Goal: Download file/media

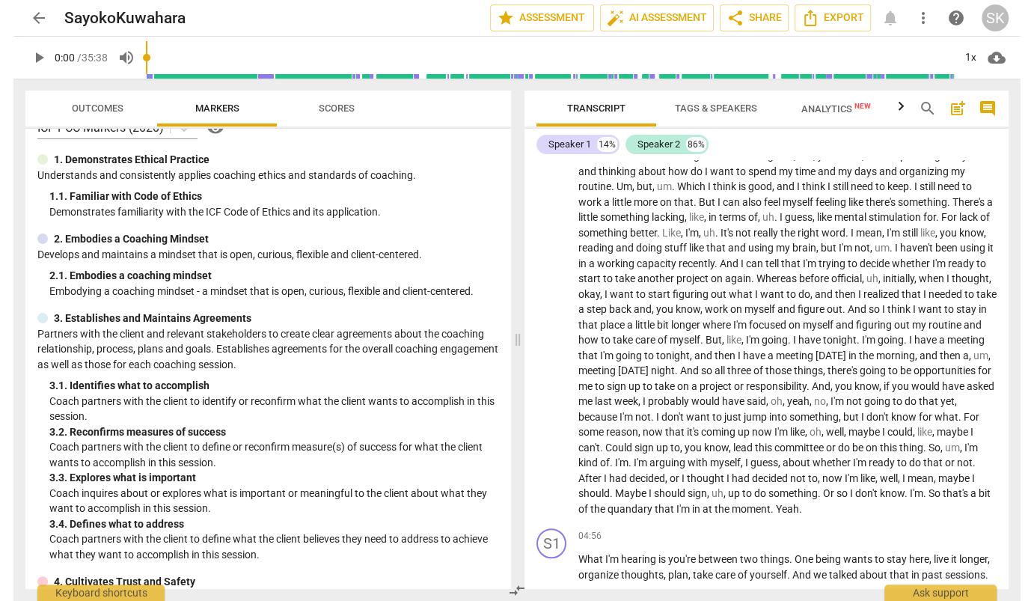
scroll to position [447, 0]
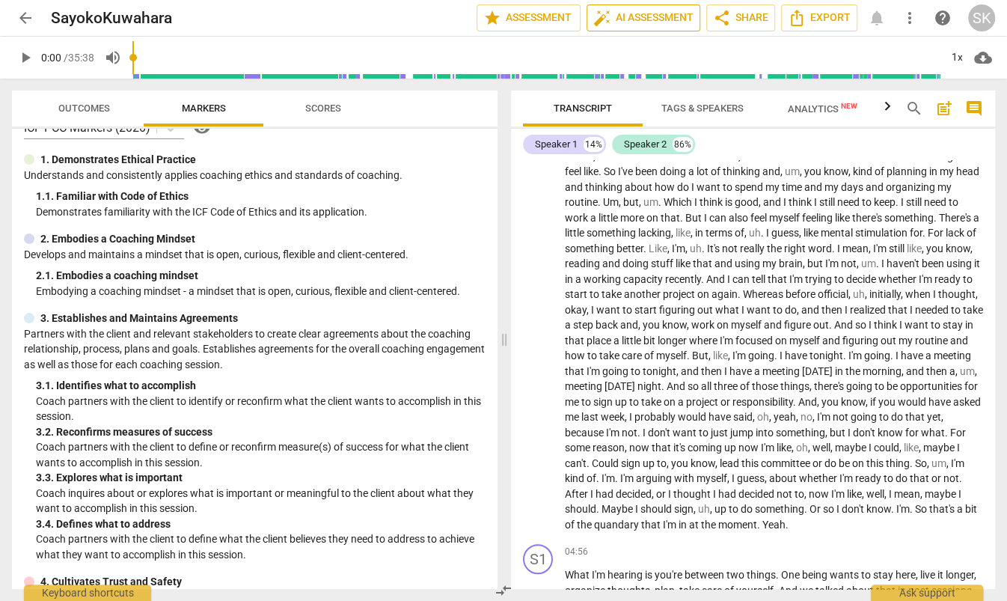
click at [658, 18] on span "auto_fix_high AI Assessment" at bounding box center [643, 18] width 100 height 18
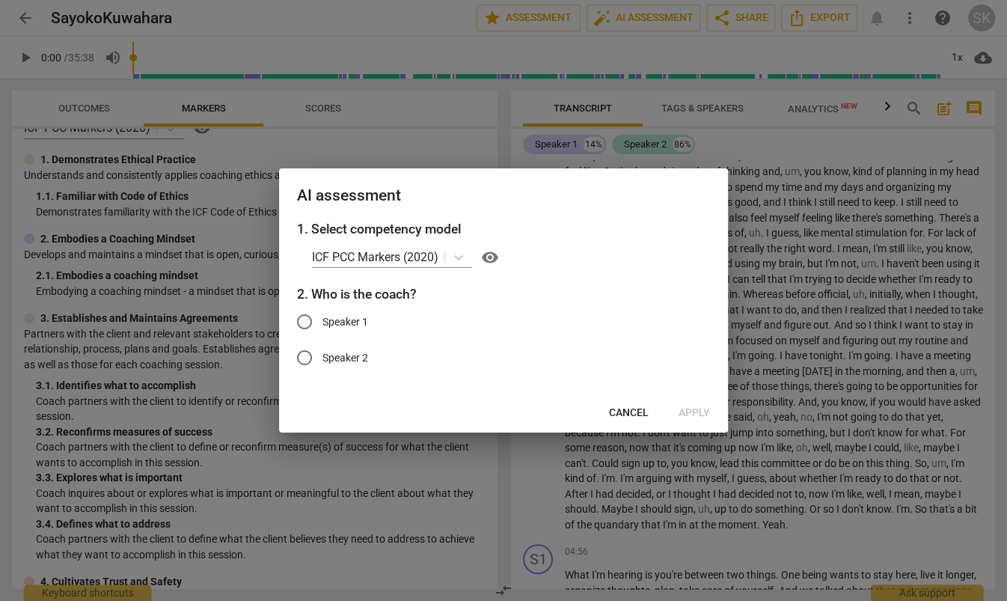
click at [343, 322] on span "Speaker 1" at bounding box center [345, 322] width 46 height 16
click at [322, 322] on input "Speaker 1" at bounding box center [304, 322] width 36 height 36
radio input "true"
click at [684, 413] on span "Apply" at bounding box center [693, 412] width 31 height 15
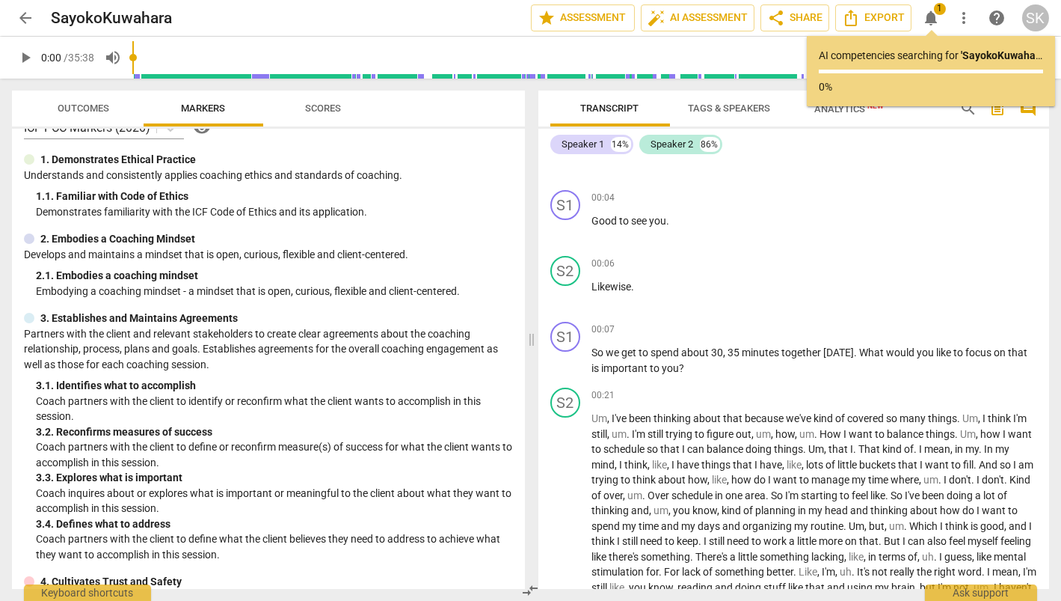
scroll to position [107, 0]
click at [838, 87] on p "0%" at bounding box center [931, 87] width 224 height 16
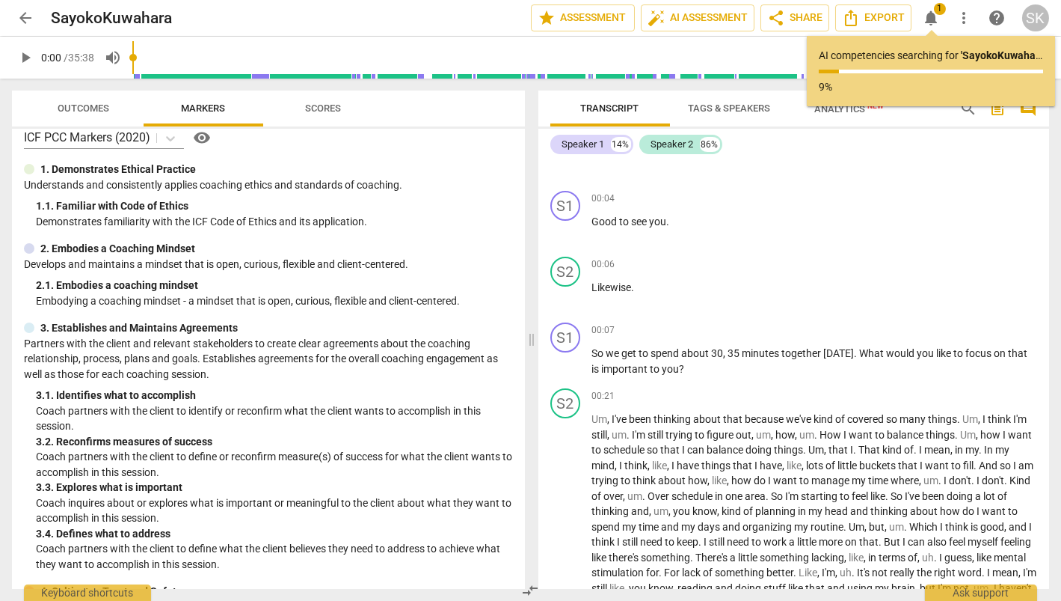
scroll to position [0, 0]
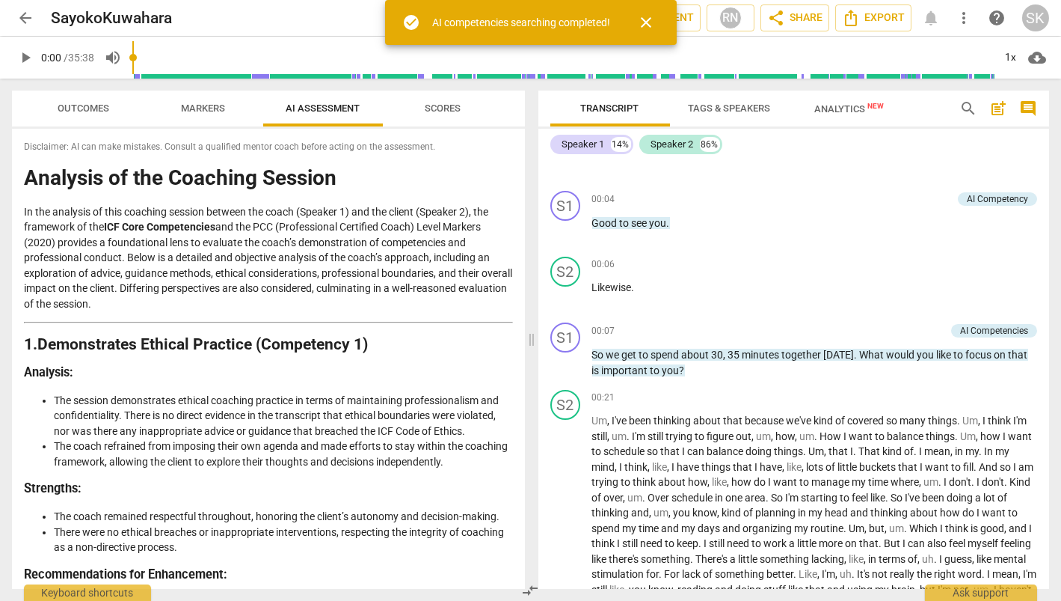
click at [651, 16] on span "close" at bounding box center [647, 22] width 18 height 18
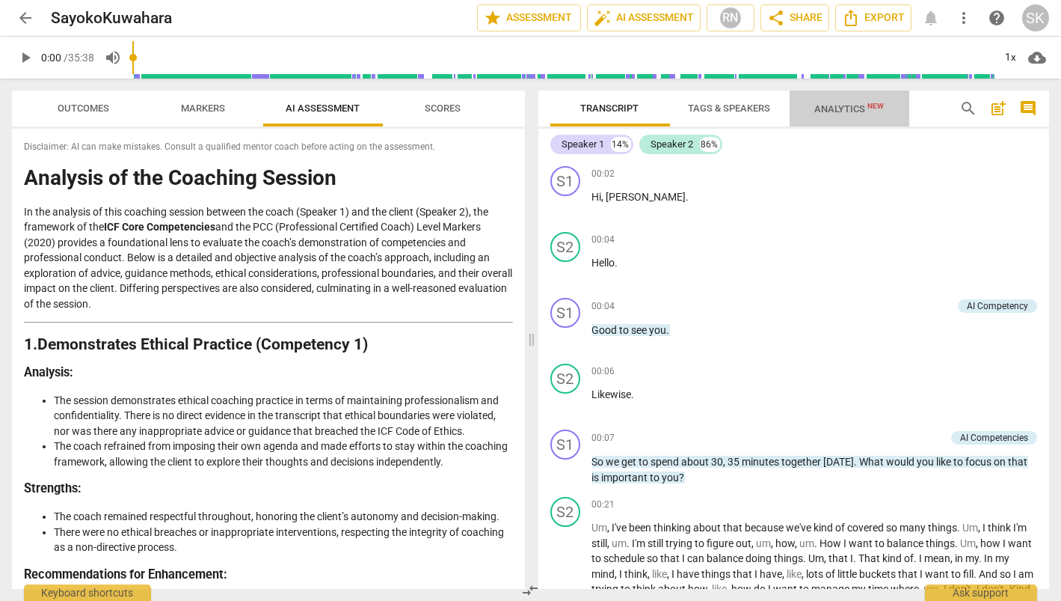
click at [832, 101] on span "Analytics New" at bounding box center [849, 108] width 105 height 22
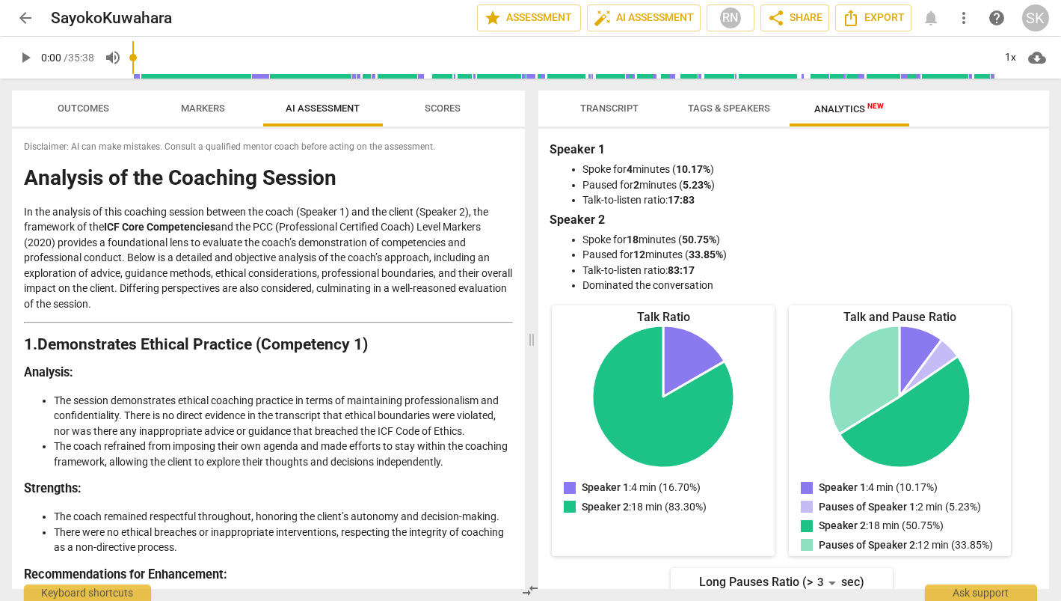
click at [720, 108] on span "Tags & Speakers" at bounding box center [730, 107] width 82 height 11
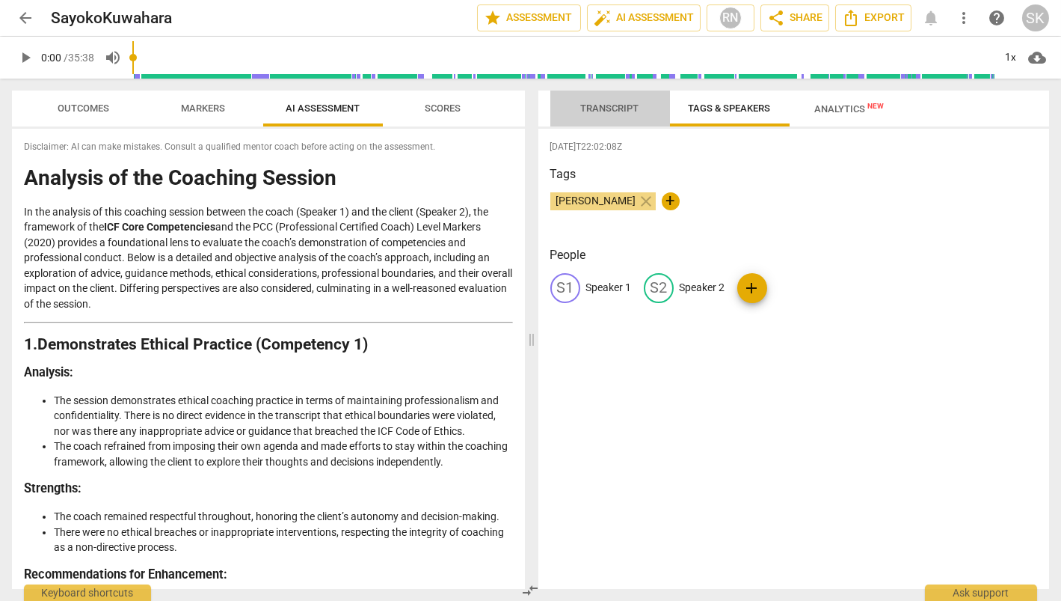
click at [616, 105] on span "Transcript" at bounding box center [610, 107] width 58 height 11
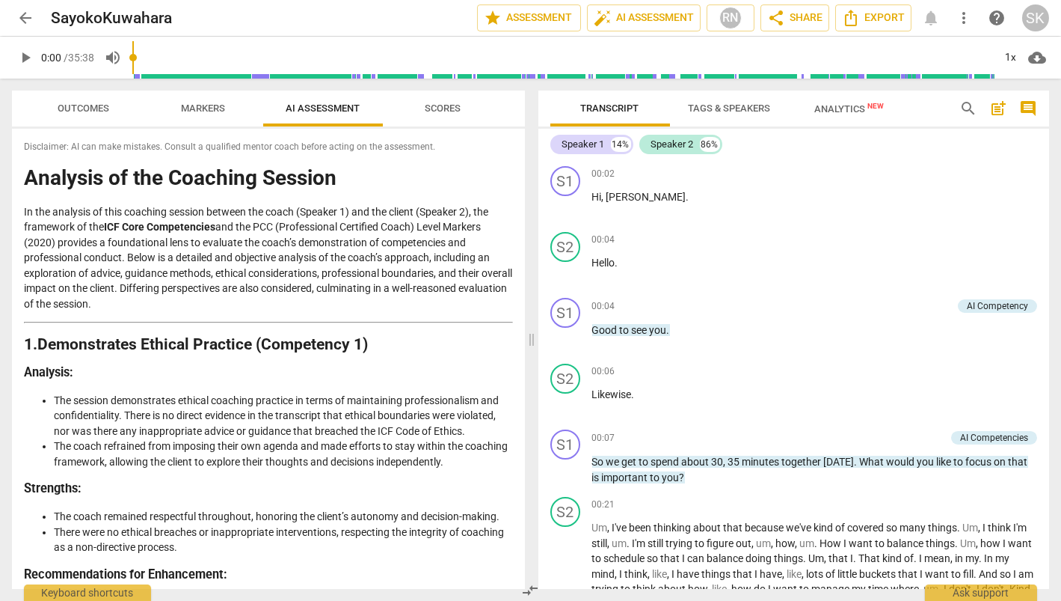
click at [838, 105] on span "Analytics New" at bounding box center [850, 108] width 70 height 11
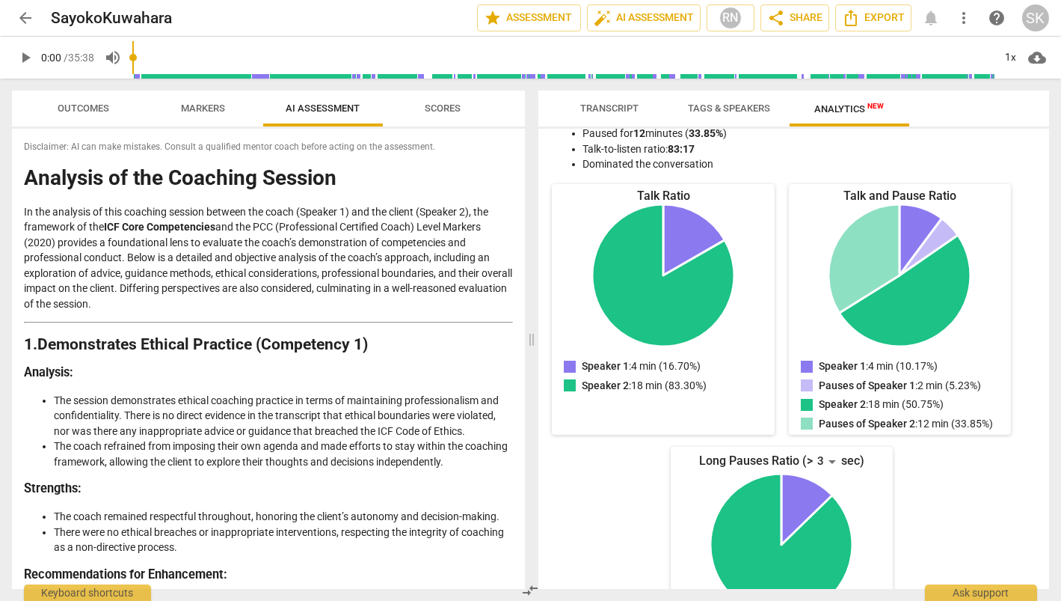
scroll to position [213, 0]
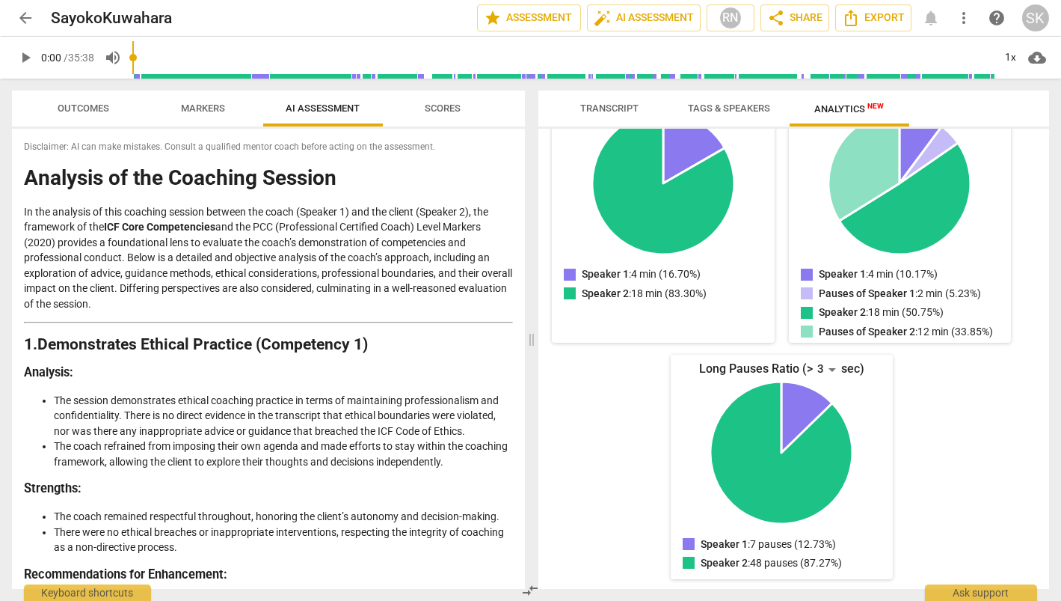
click at [364, 275] on p "In the analysis of this coaching session between the coach (Speaker 1) and the …" at bounding box center [268, 258] width 489 height 108
drag, startPoint x: 354, startPoint y: 265, endPoint x: 307, endPoint y: 265, distance: 46.4
click at [307, 265] on p "In the analysis of this coaching session between the coach (Speaker 1) and the …" at bounding box center [268, 258] width 489 height 108
click at [254, 252] on p "In the analysis of this coaching session between the coach (Speaker 1) and the …" at bounding box center [268, 258] width 489 height 108
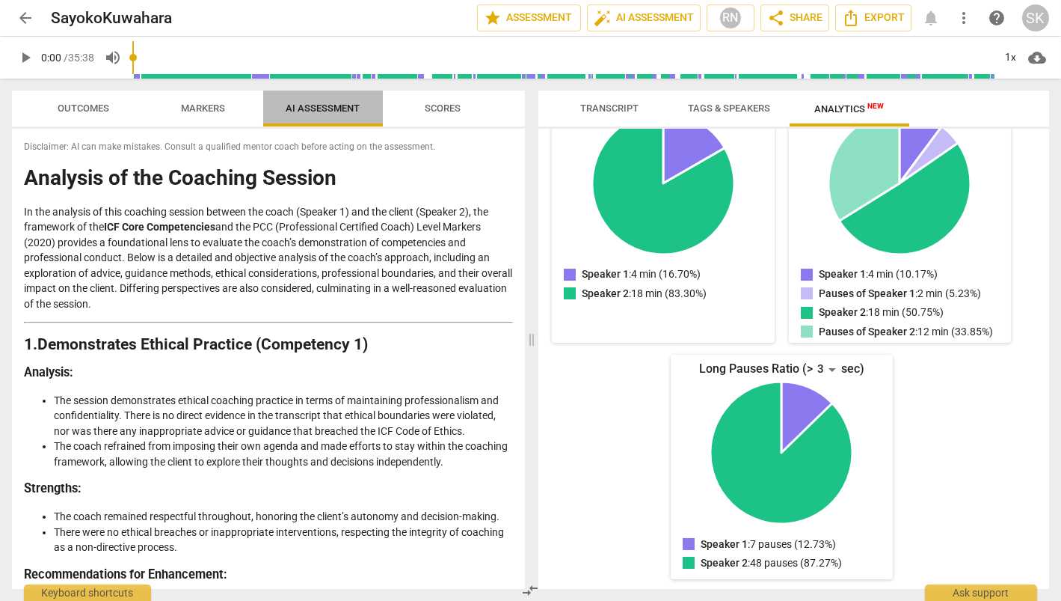
click at [309, 102] on span "AI Assessment" at bounding box center [323, 107] width 74 height 11
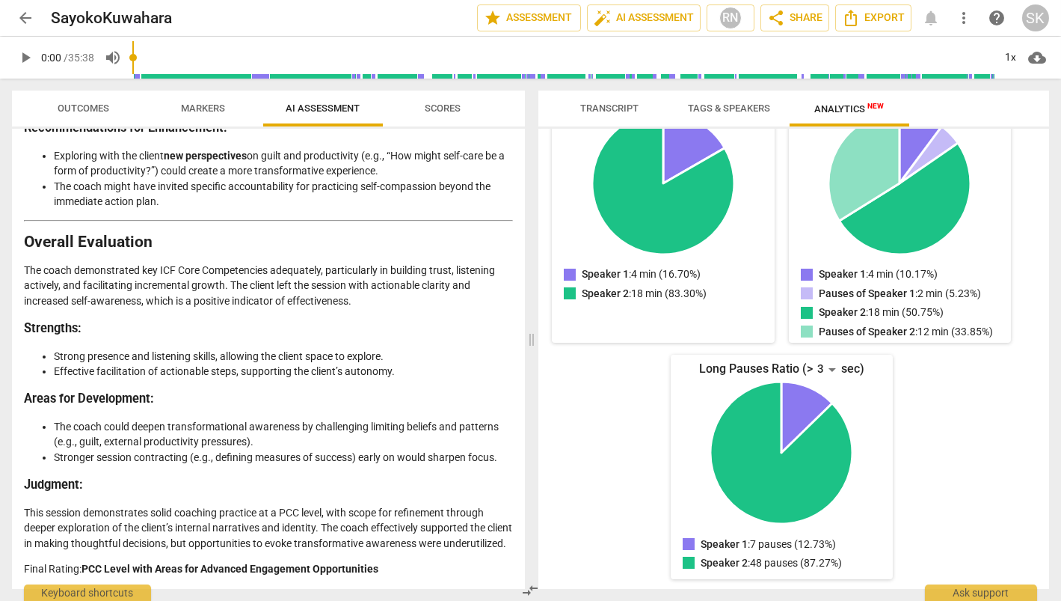
scroll to position [2996, 0]
click at [275, 287] on p "The coach demonstrated key ICF Core Competencies adequately, particularly in bu…" at bounding box center [268, 286] width 489 height 46
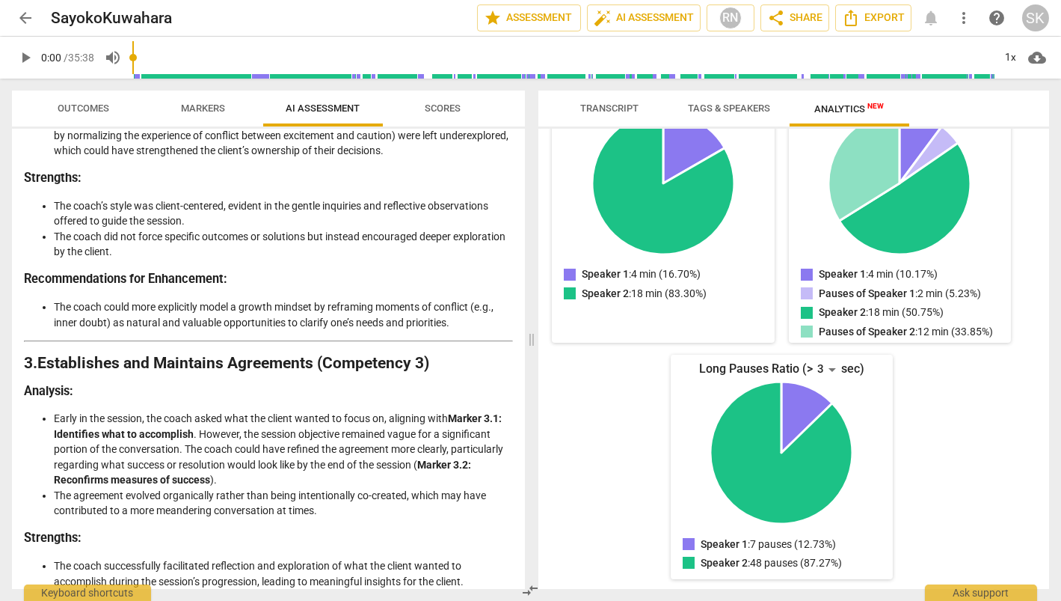
scroll to position [653, 0]
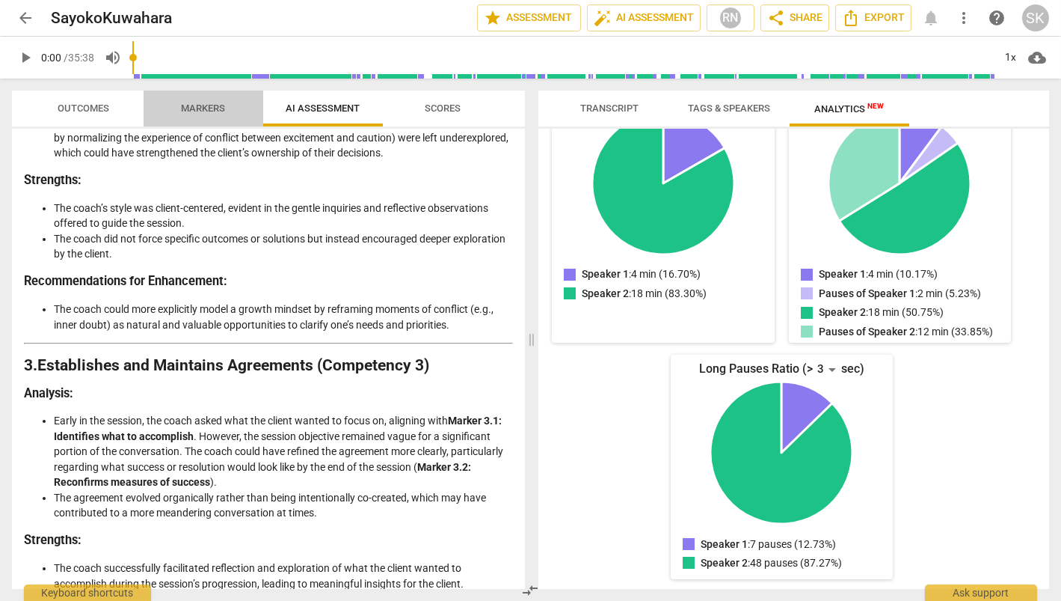
click at [191, 105] on span "Markers" at bounding box center [204, 107] width 44 height 11
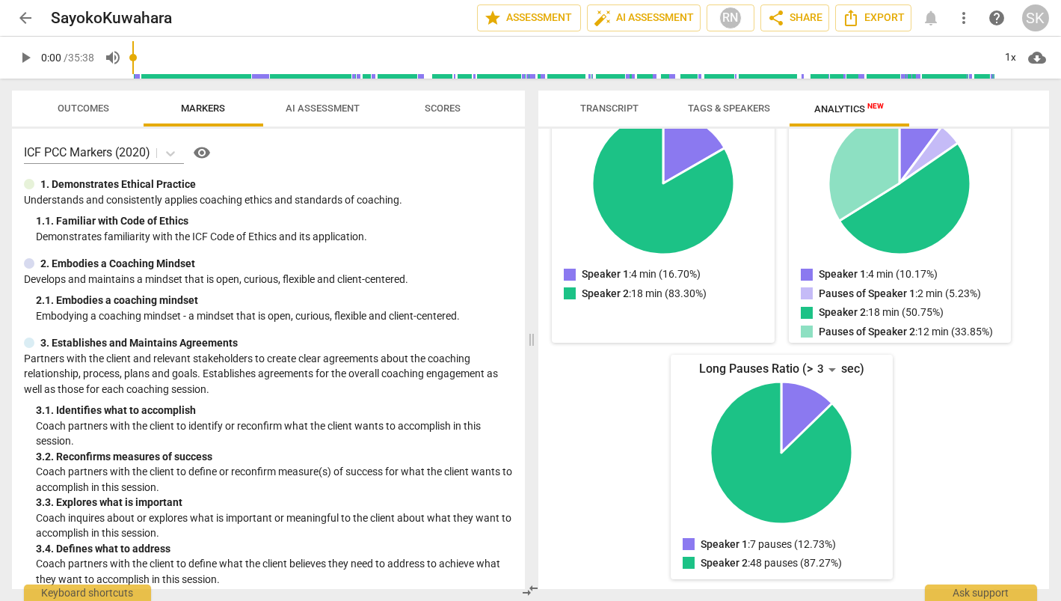
click at [97, 104] on span "Outcomes" at bounding box center [84, 107] width 52 height 11
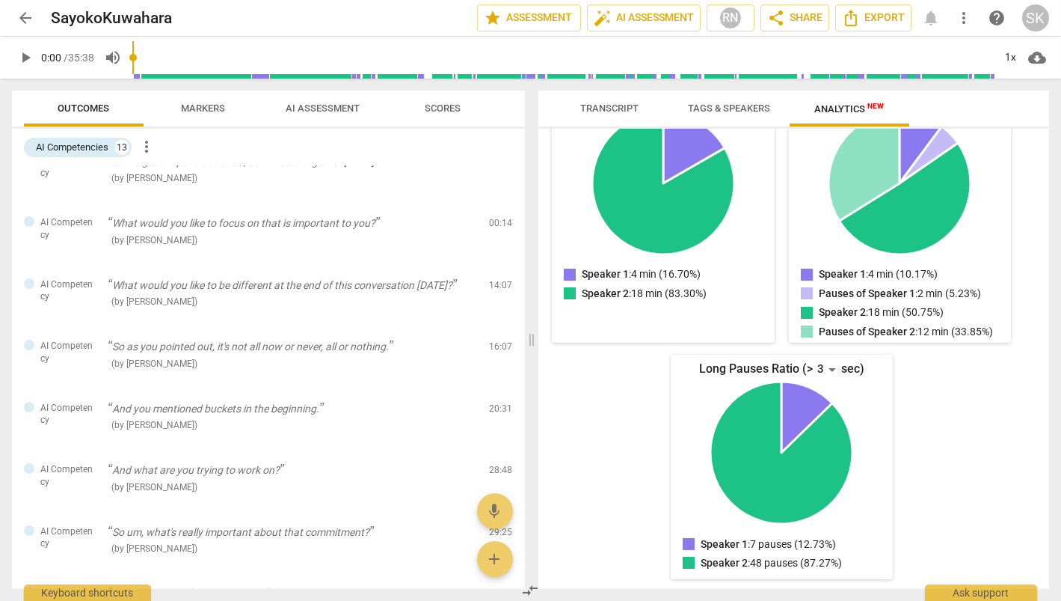
scroll to position [0, 0]
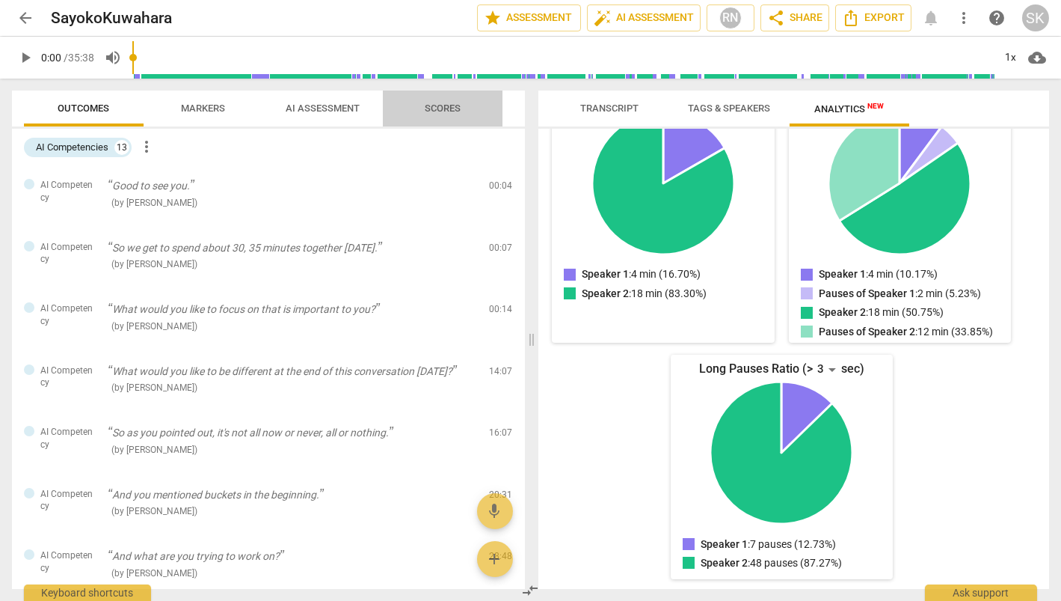
click at [429, 106] on span "Scores" at bounding box center [443, 107] width 36 height 11
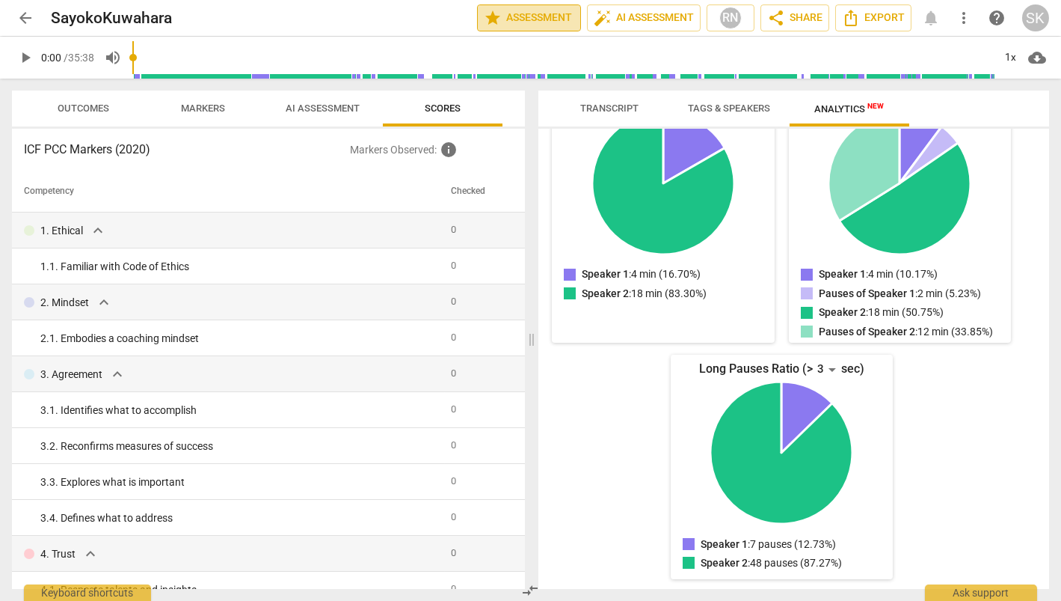
click at [491, 16] on span "star" at bounding box center [493, 18] width 18 height 18
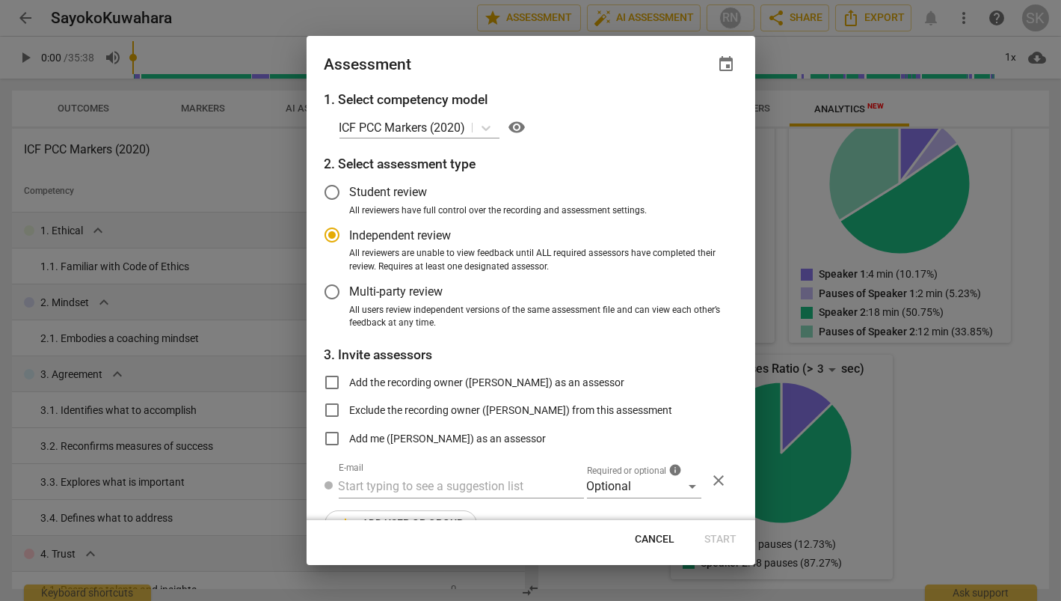
click at [714, 485] on span "close" at bounding box center [720, 480] width 18 height 18
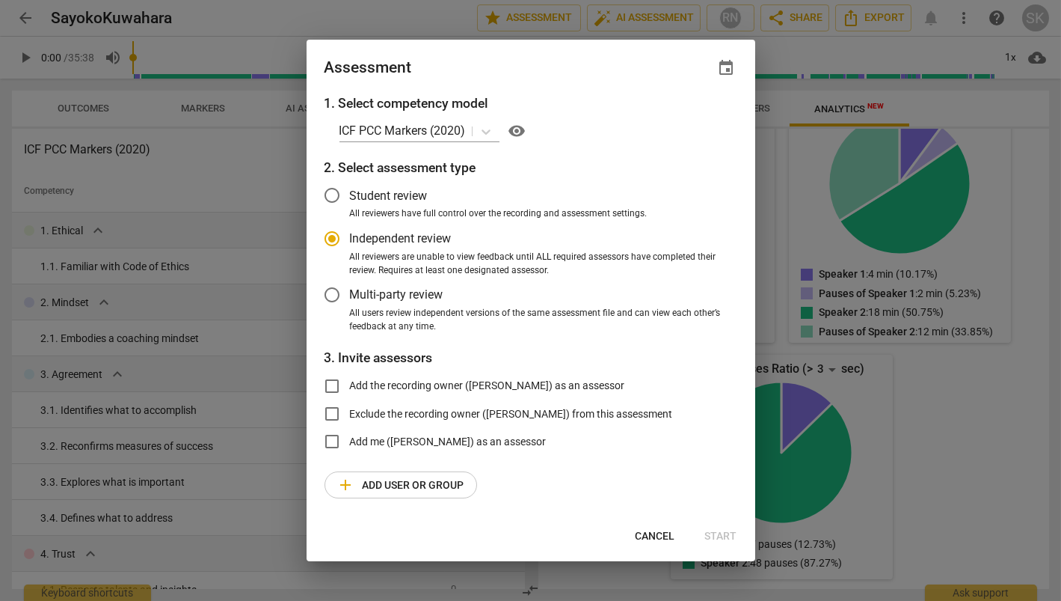
click at [772, 126] on div at bounding box center [530, 300] width 1061 height 601
radio input "false"
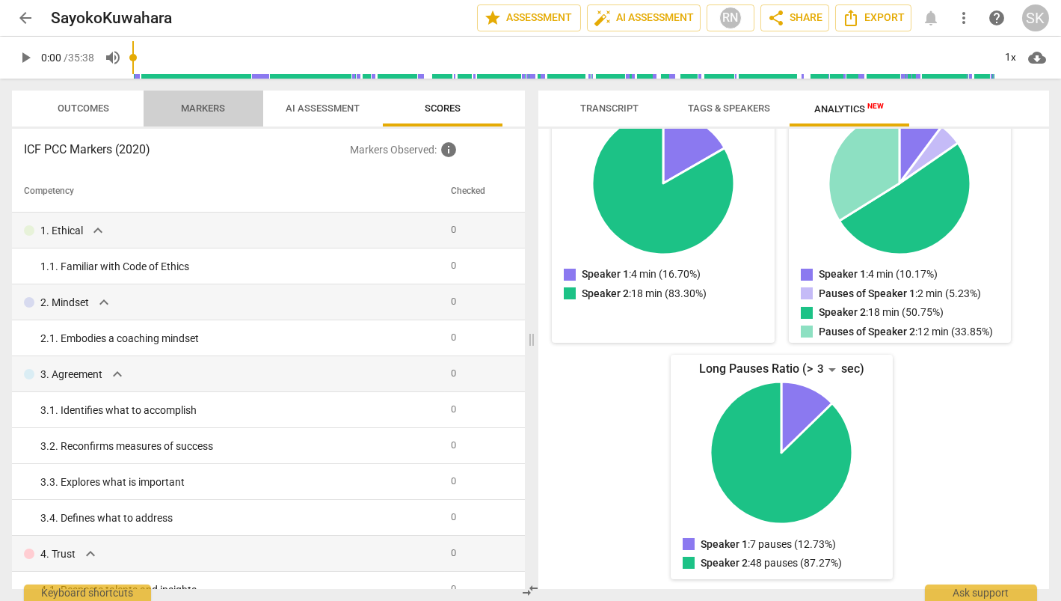
click at [194, 107] on span "Markers" at bounding box center [204, 107] width 44 height 11
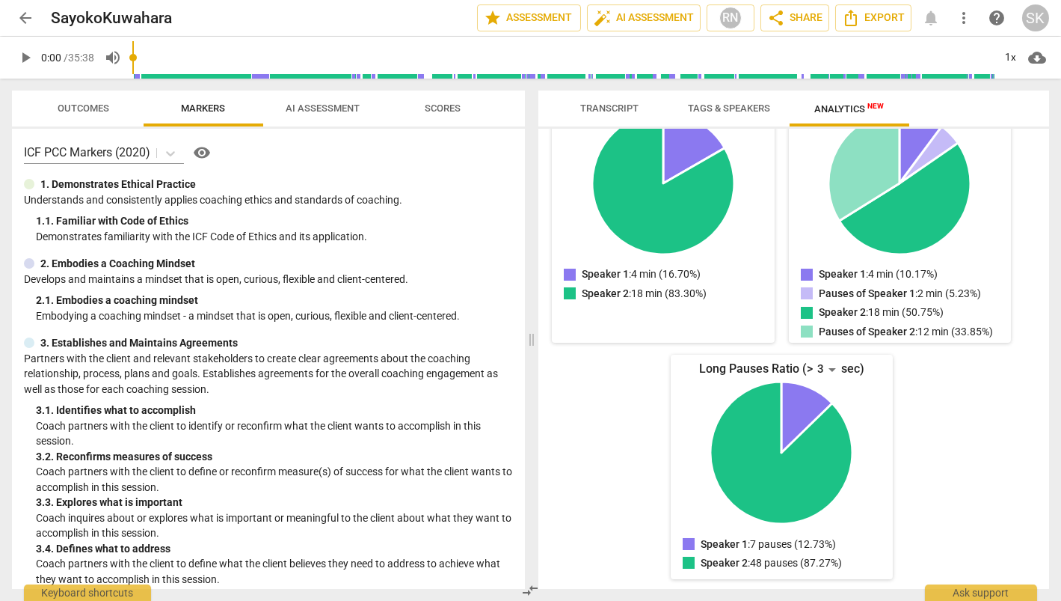
click at [107, 115] on span "Outcomes" at bounding box center [84, 109] width 88 height 20
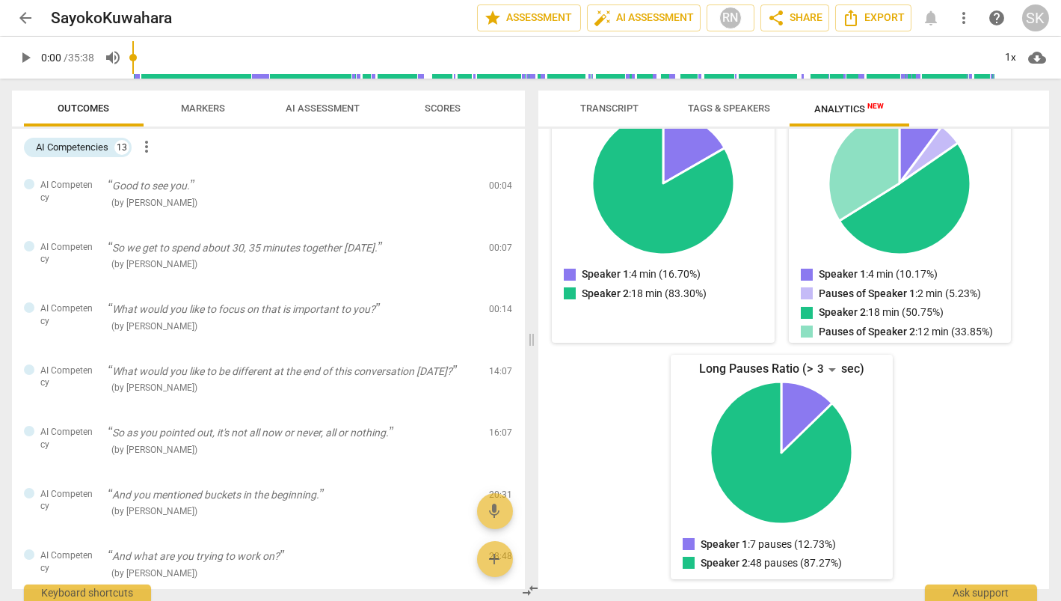
click at [439, 103] on span "Scores" at bounding box center [443, 107] width 36 height 11
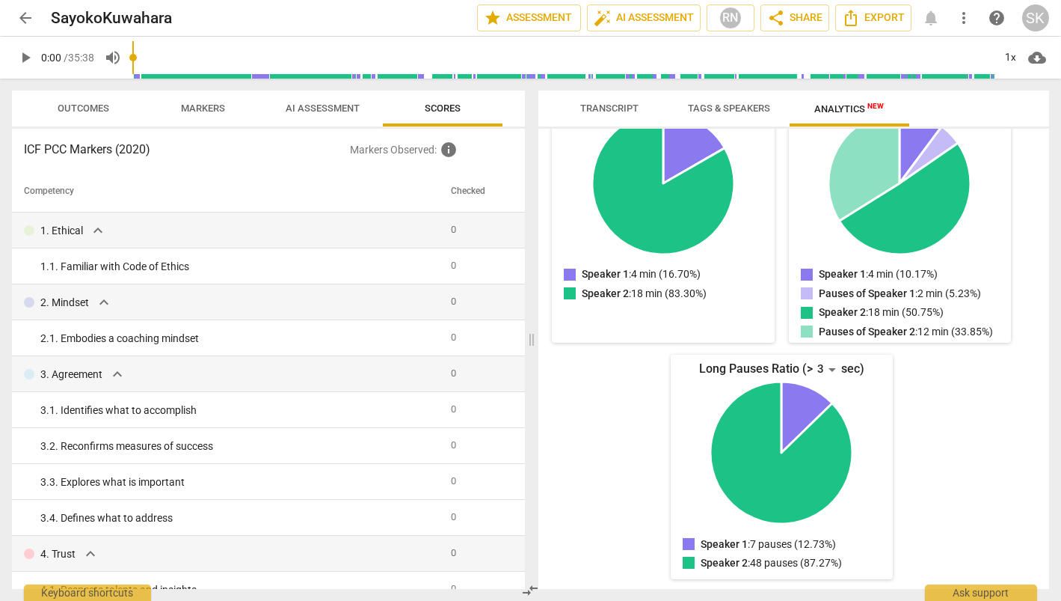
click at [605, 104] on span "Transcript" at bounding box center [610, 107] width 58 height 11
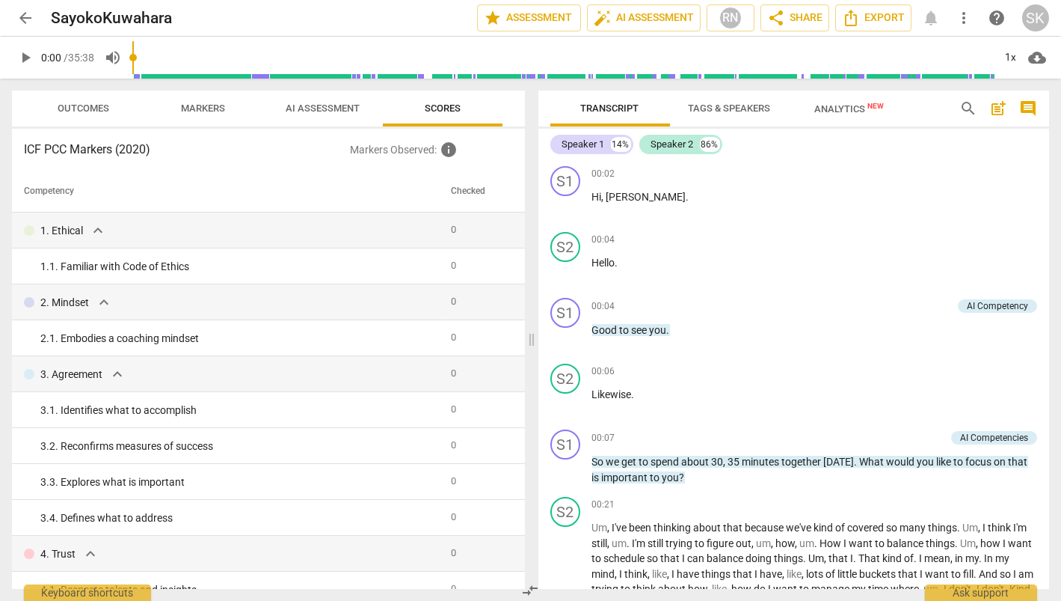
click at [194, 105] on span "Markers" at bounding box center [204, 107] width 44 height 11
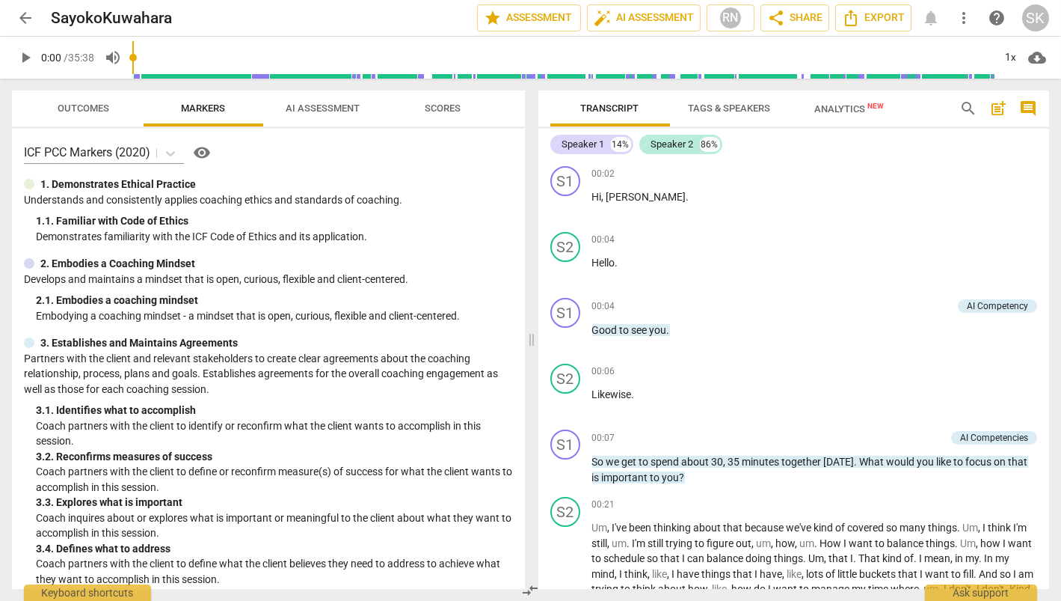
click at [105, 111] on span "Outcomes" at bounding box center [84, 107] width 52 height 11
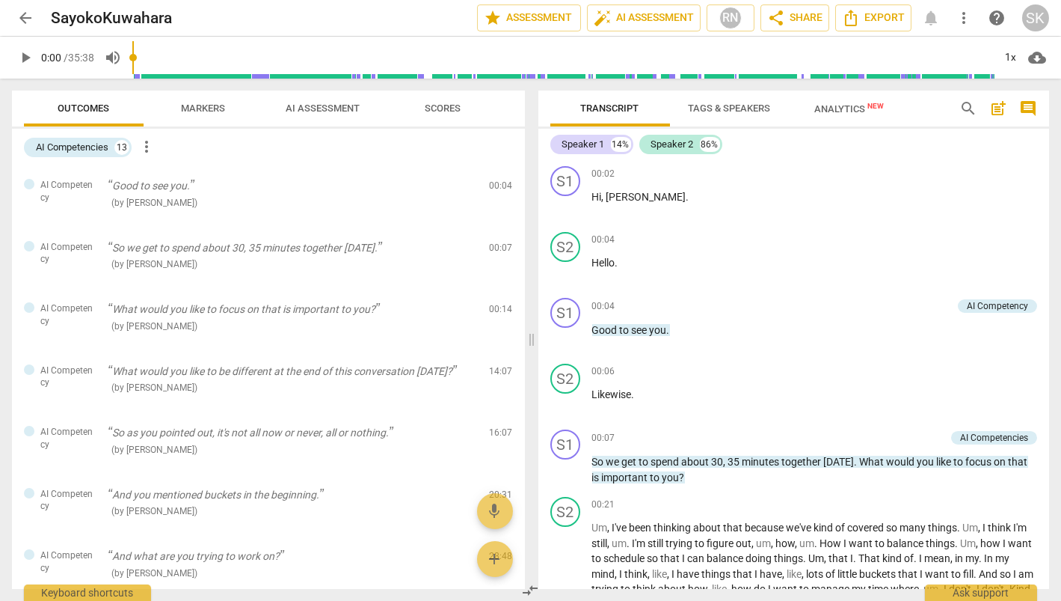
click at [307, 119] on button "AI Assessment" at bounding box center [323, 109] width 120 height 36
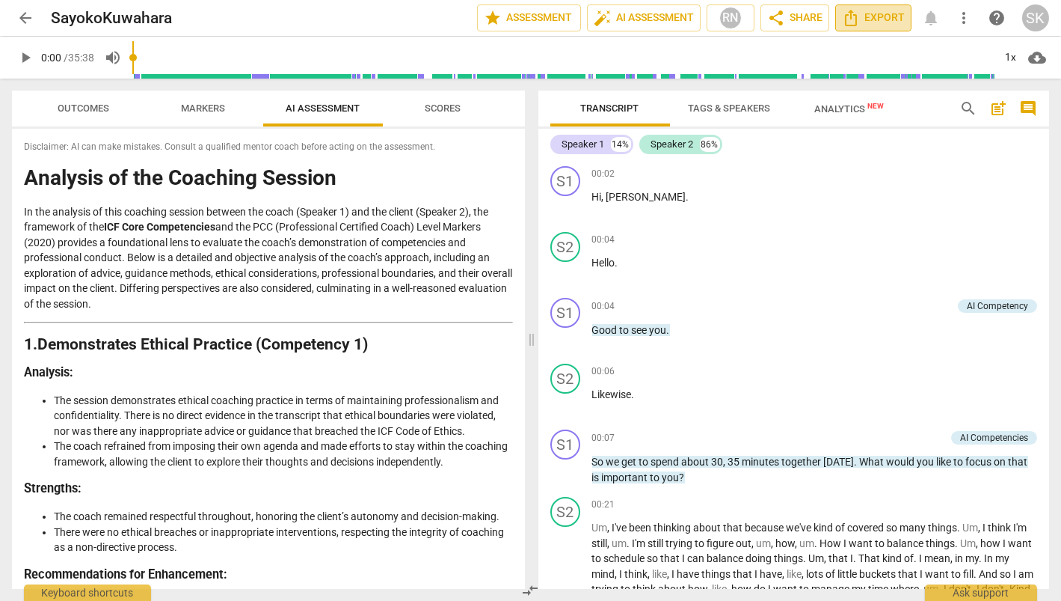
click at [838, 15] on span "Export" at bounding box center [873, 18] width 63 height 18
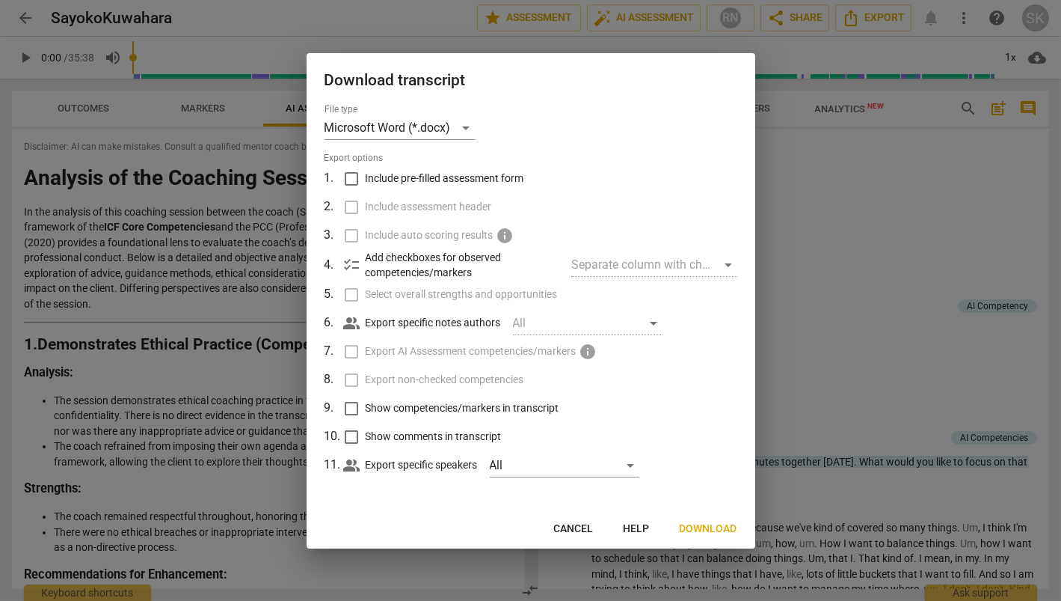
click at [349, 179] on input "Include pre-filled assessment form" at bounding box center [351, 179] width 28 height 28
checkbox input "true"
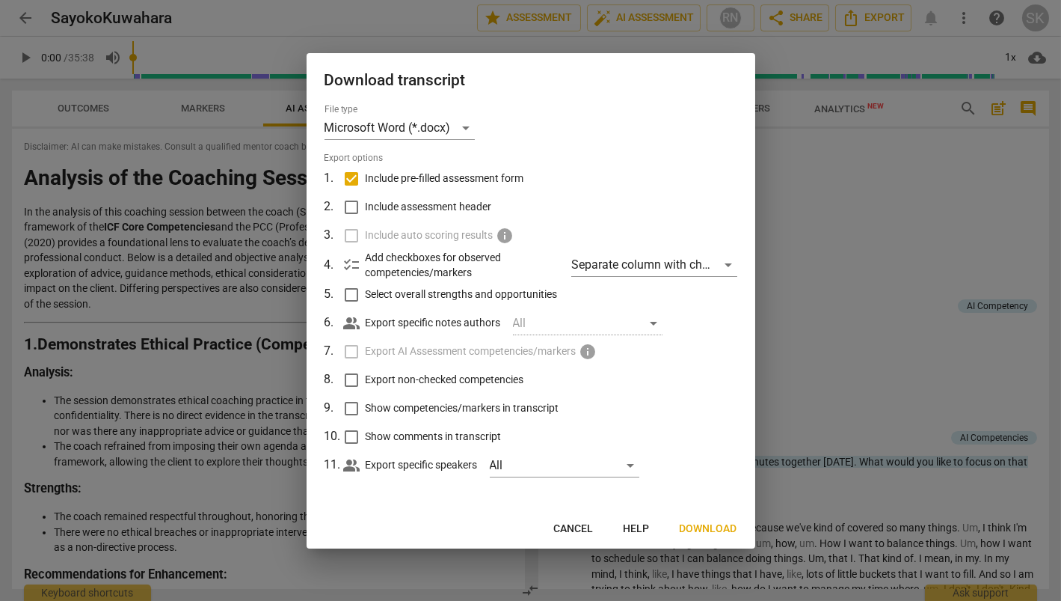
click at [552, 288] on span "Select overall strengths and opportunities" at bounding box center [462, 294] width 192 height 16
click at [366, 288] on input "Select overall strengths and opportunities" at bounding box center [351, 294] width 28 height 28
checkbox input "true"
click at [494, 403] on span "Show competencies/markers in transcript" at bounding box center [463, 408] width 194 height 16
click at [366, 403] on input "Show competencies/markers in transcript" at bounding box center [351, 408] width 28 height 28
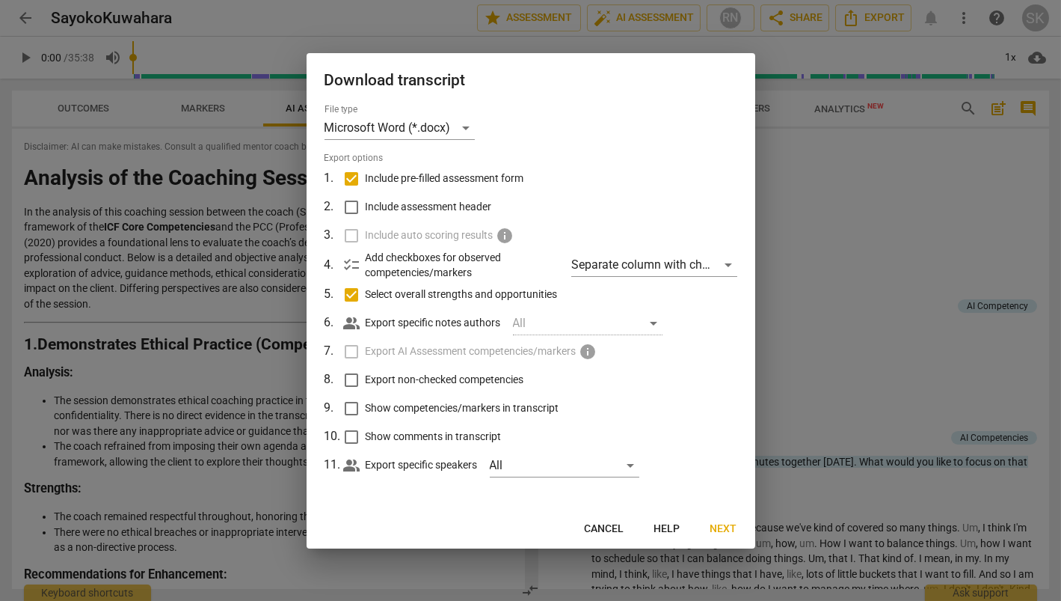
checkbox input "true"
click at [444, 296] on span "Select overall strengths and opportunities" at bounding box center [462, 294] width 192 height 16
click at [366, 296] on input "Select overall strengths and opportunities" at bounding box center [351, 294] width 28 height 28
checkbox input "false"
click at [469, 436] on span "Show comments in transcript" at bounding box center [434, 437] width 136 height 16
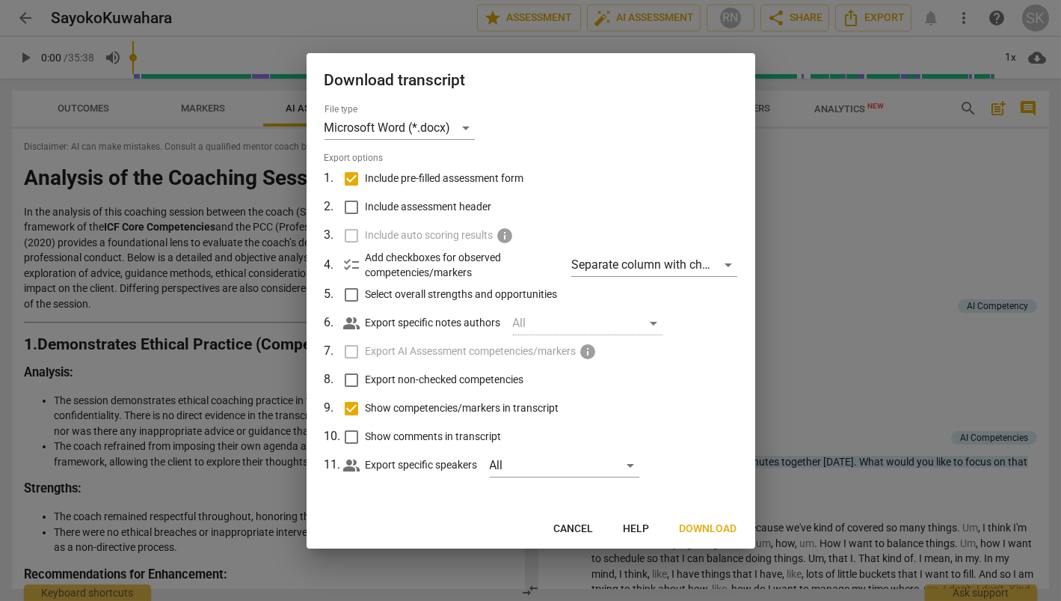
click at [366, 436] on input "Show comments in transcript" at bounding box center [351, 437] width 28 height 28
checkbox input "true"
click at [705, 527] on span "Download" at bounding box center [709, 528] width 58 height 15
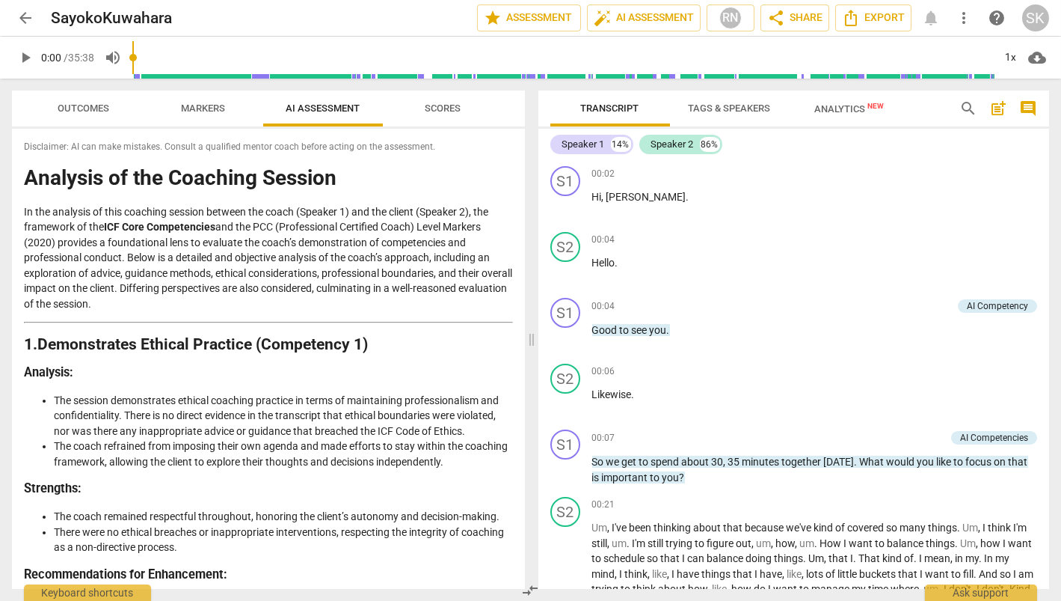
click at [56, 218] on p "In the analysis of this coaching session between the coach (Speaker 1) and the …" at bounding box center [268, 258] width 489 height 108
click at [456, 114] on span "Scores" at bounding box center [443, 109] width 72 height 20
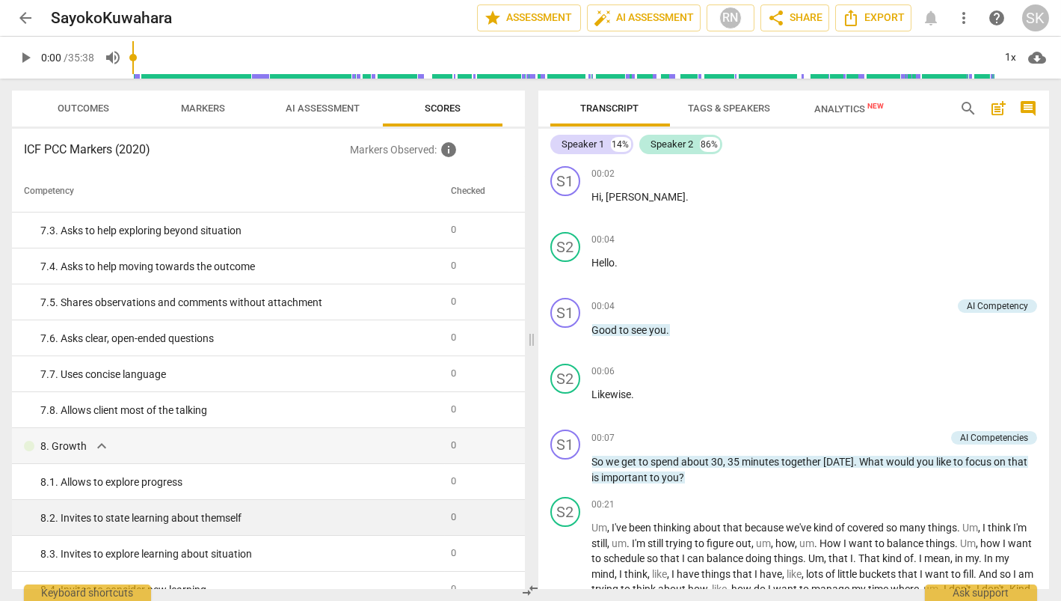
scroll to position [1311, 0]
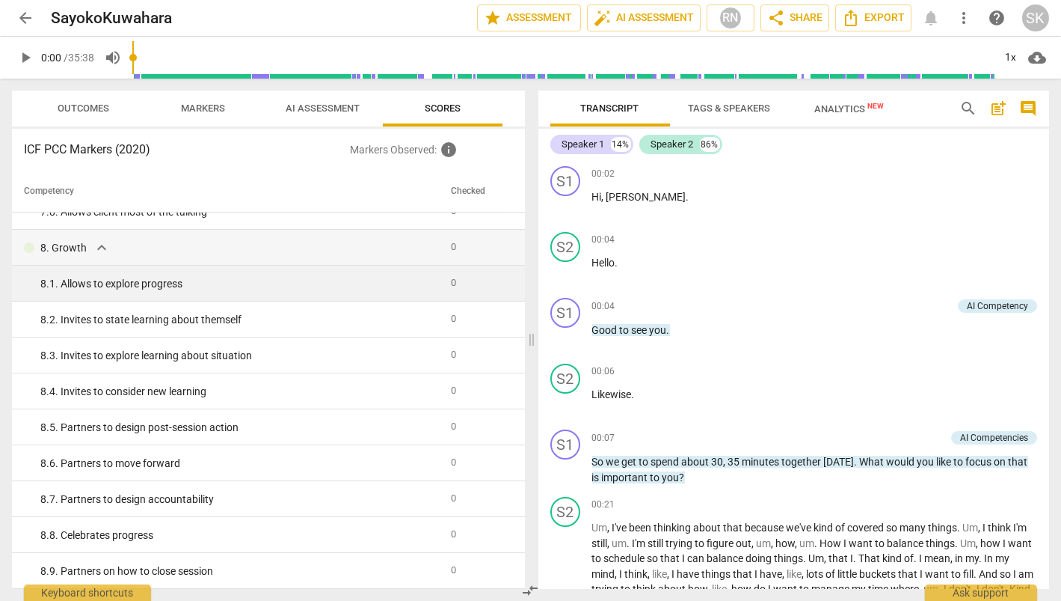
click at [474, 276] on td "0" at bounding box center [477, 284] width 64 height 36
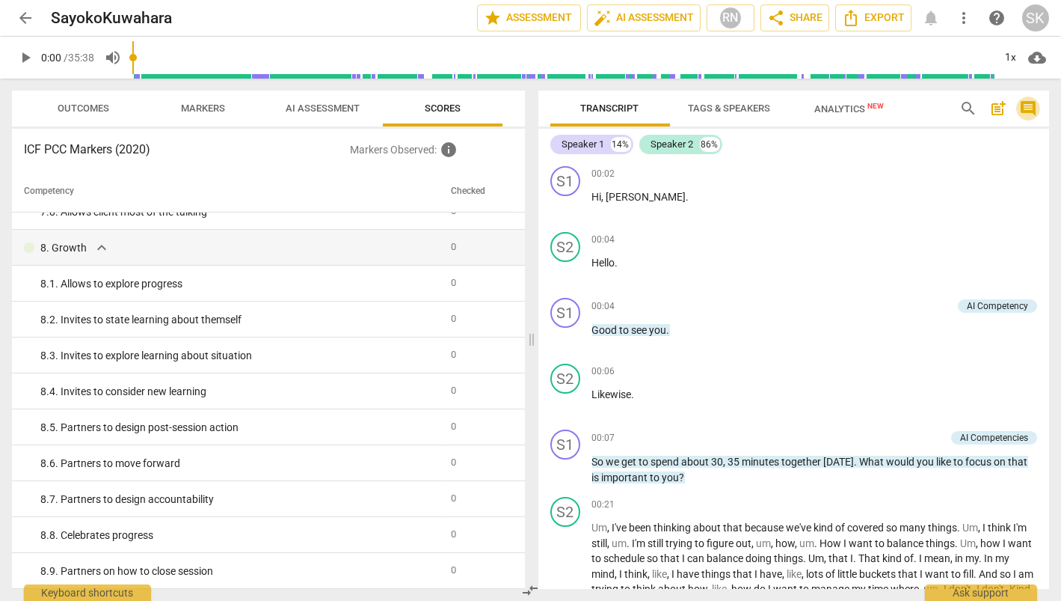
click at [838, 111] on span "comment" at bounding box center [1028, 108] width 18 height 18
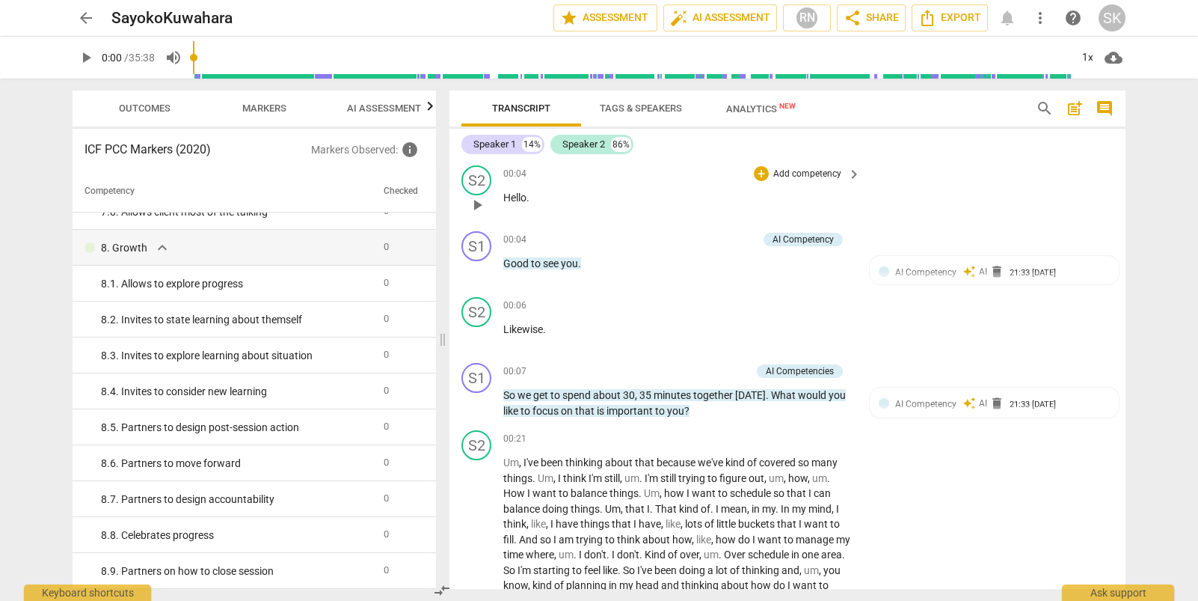
scroll to position [75, 0]
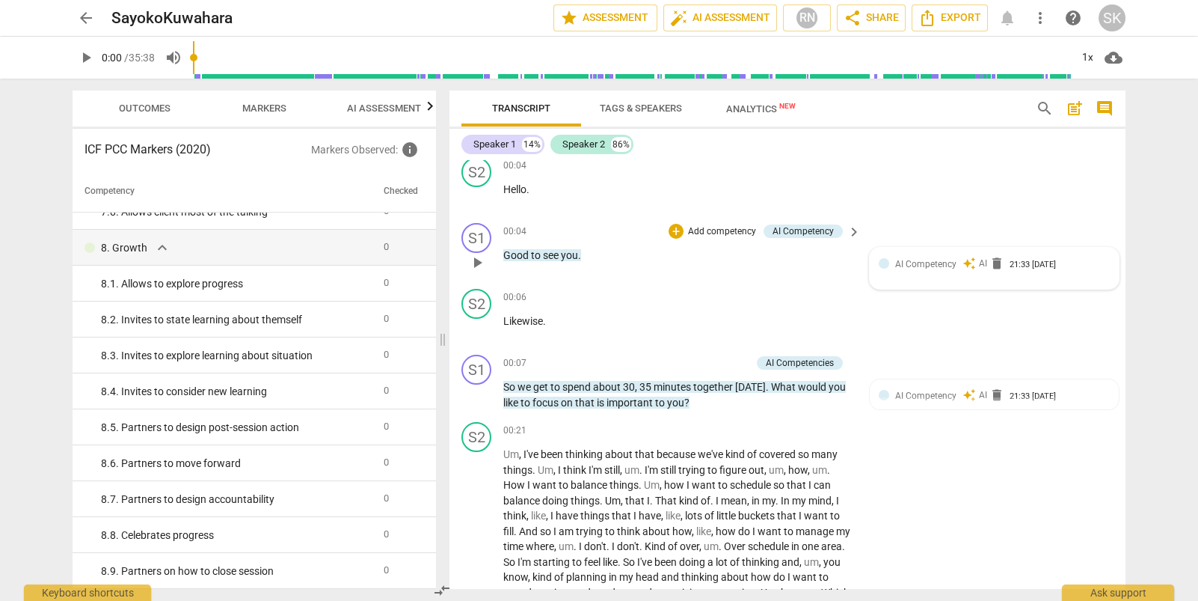
click at [838, 266] on span "AI Competency" at bounding box center [925, 264] width 61 height 10
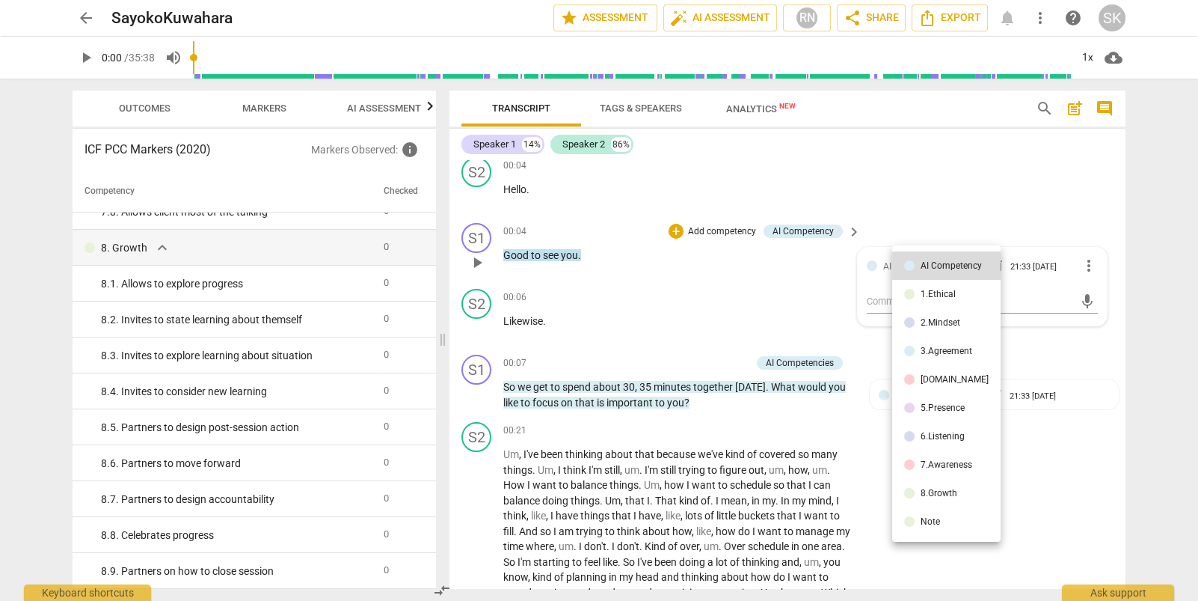
click at [838, 269] on div at bounding box center [599, 300] width 1198 height 601
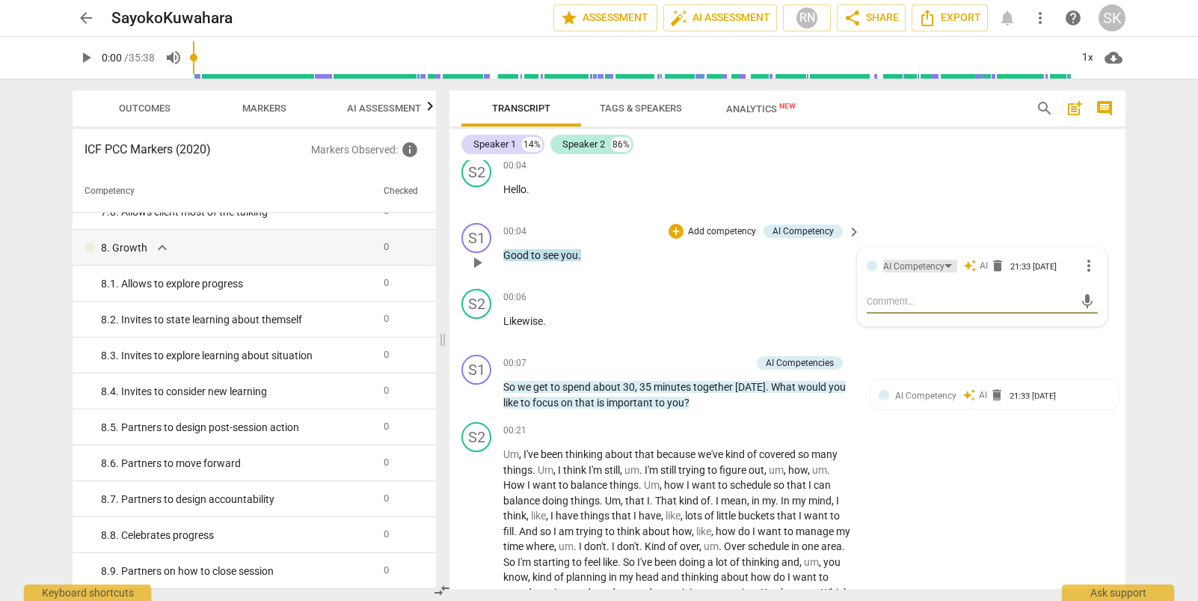
click at [838, 268] on div "AI Competency" at bounding box center [913, 267] width 61 height 14
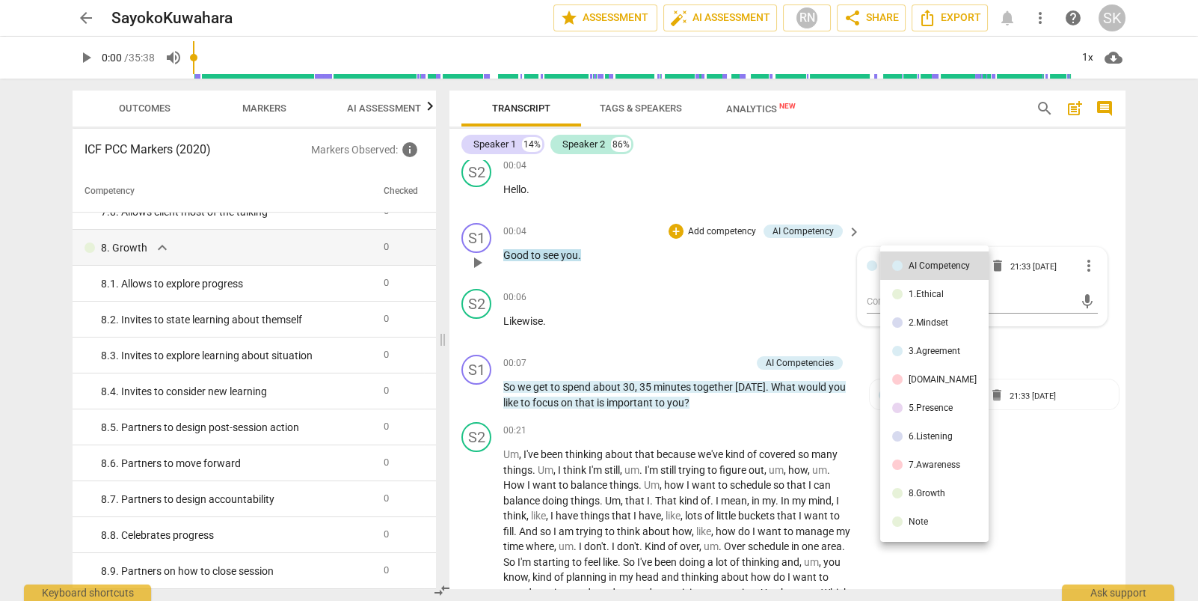
click at [838, 268] on div "AI Competency" at bounding box center [939, 265] width 61 height 9
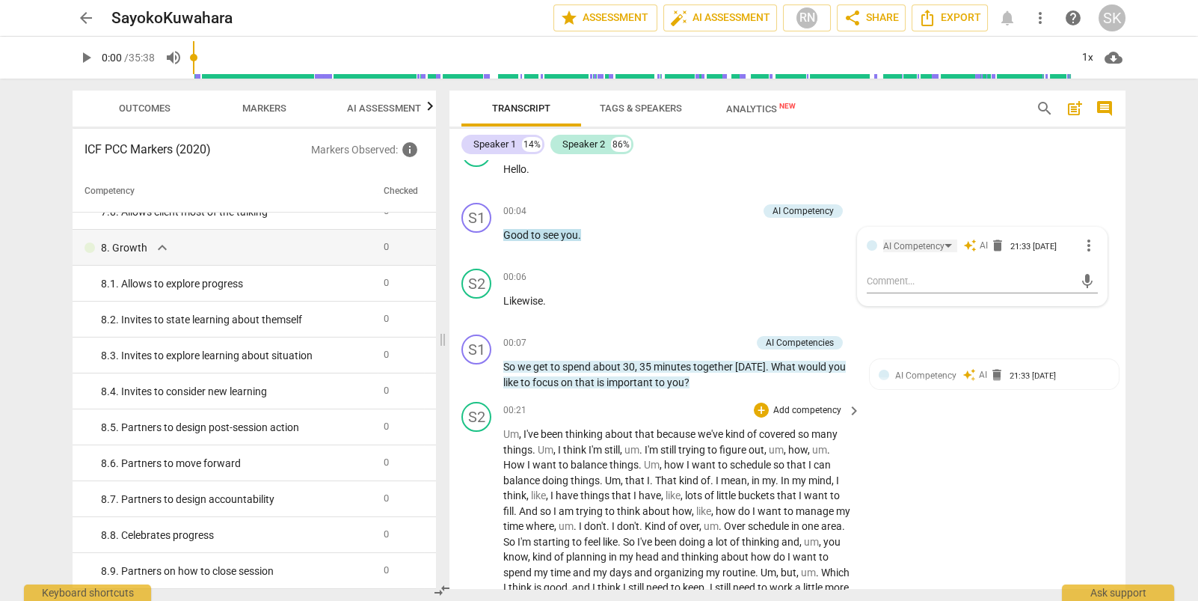
scroll to position [0, 0]
